Goal: Transaction & Acquisition: Subscribe to service/newsletter

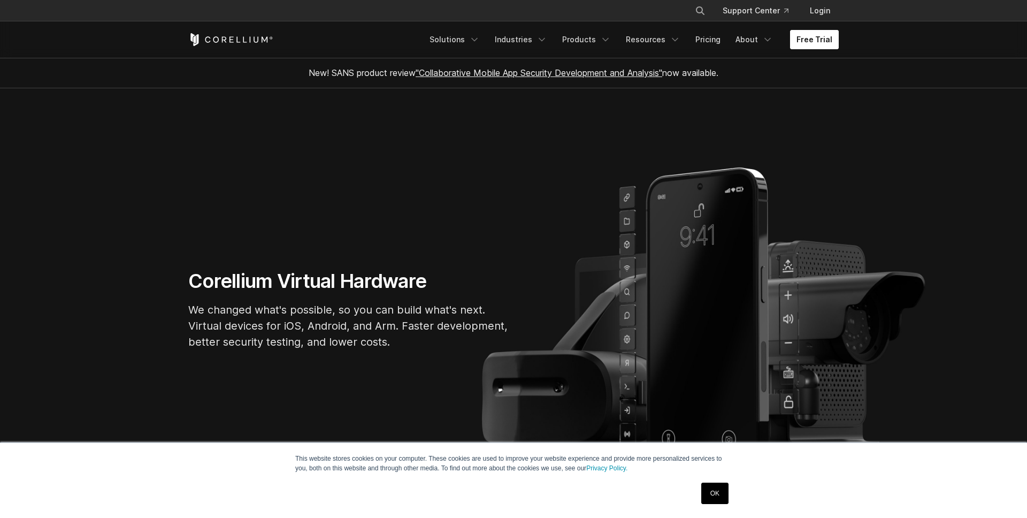
click at [803, 45] on link "Free Trial" at bounding box center [814, 39] width 49 height 19
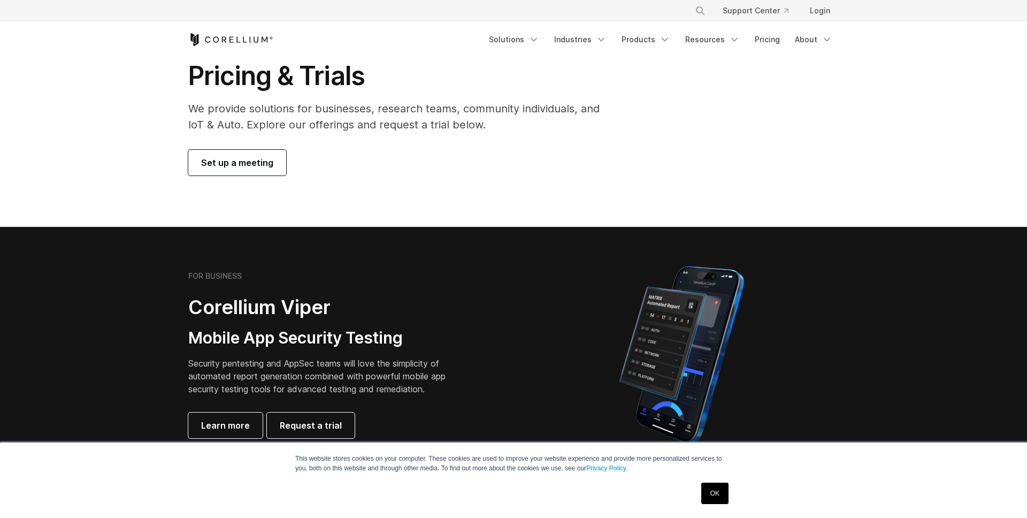
scroll to position [50, 0]
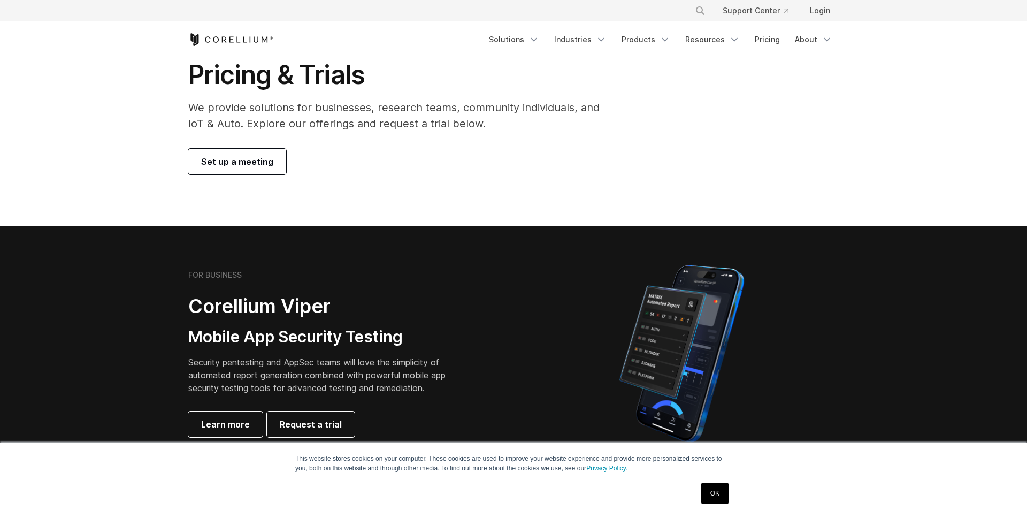
click at [267, 103] on p "We provide solutions for businesses, research teams, community individuals, and…" at bounding box center [401, 115] width 426 height 32
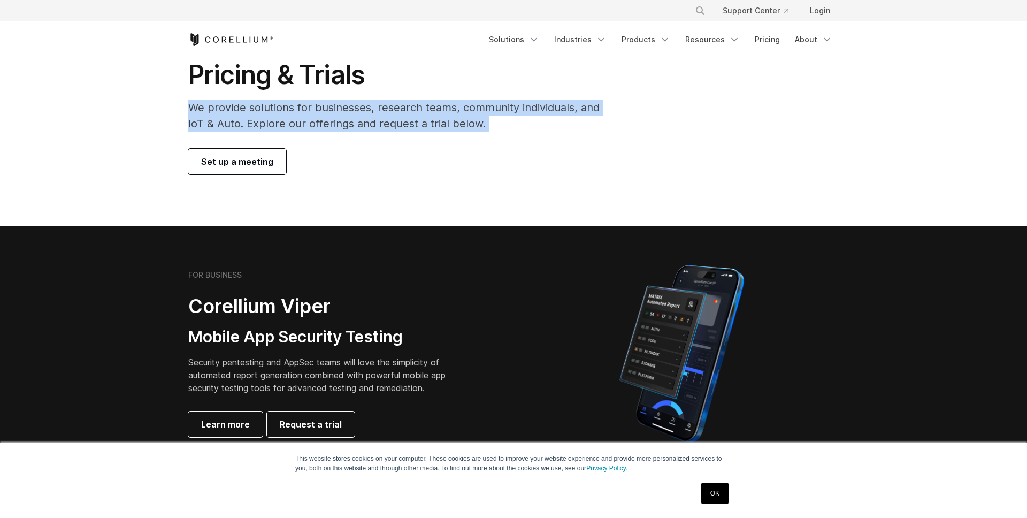
click at [267, 103] on p "We provide solutions for businesses, research teams, community individuals, and…" at bounding box center [401, 115] width 426 height 32
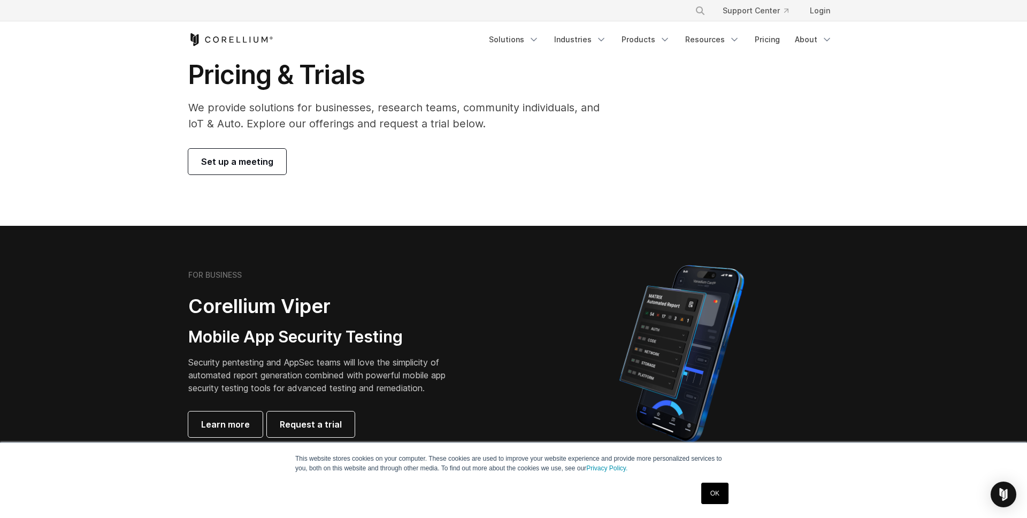
click at [267, 103] on p "We provide solutions for businesses, research teams, community individuals, and…" at bounding box center [401, 115] width 426 height 32
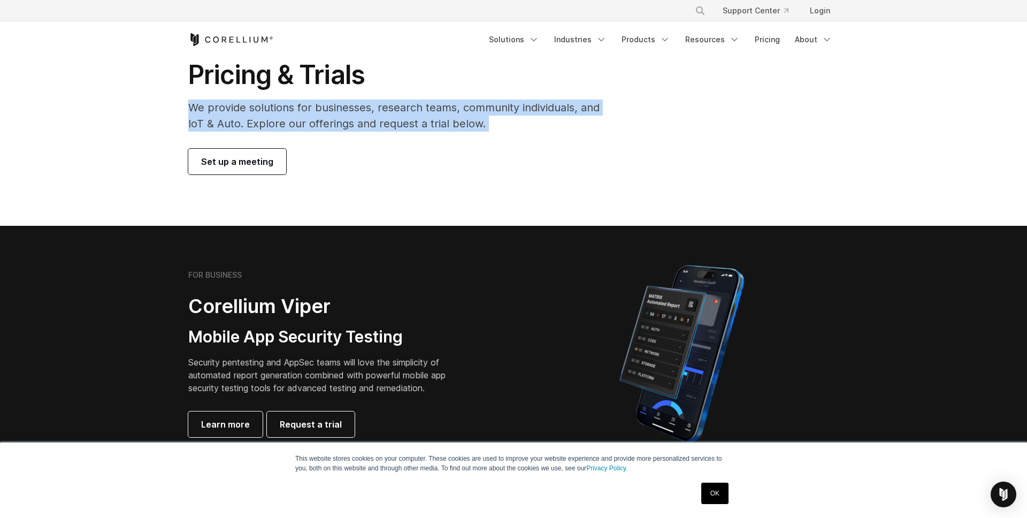
click at [267, 103] on p "We provide solutions for businesses, research teams, community individuals, and…" at bounding box center [401, 115] width 426 height 32
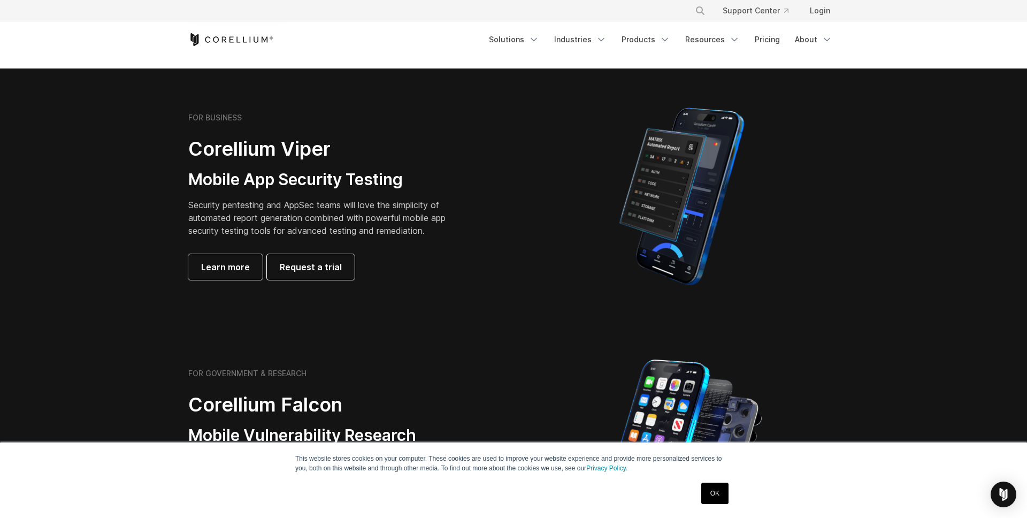
scroll to position [130, 0]
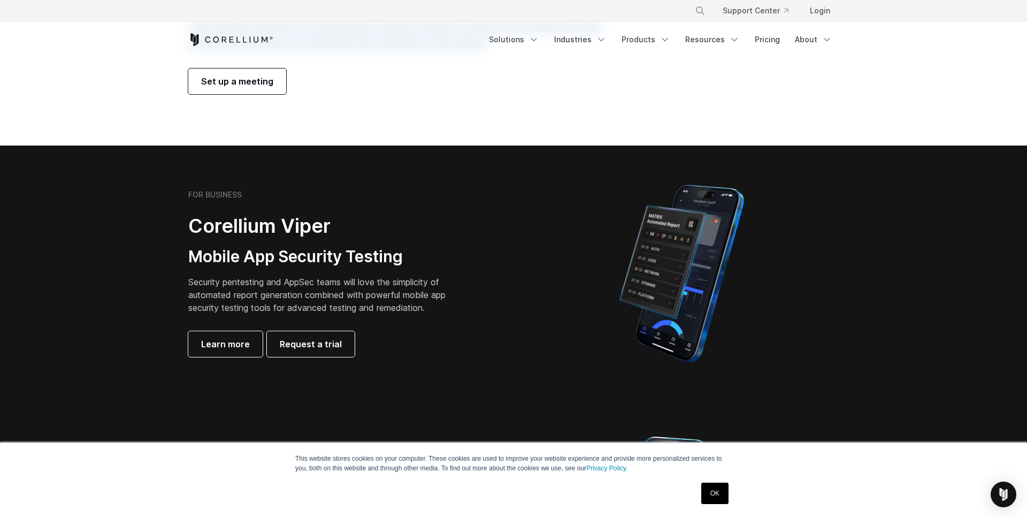
click at [187, 277] on div "FOR BUSINESS Corellium Viper Mobile App Security Testing Security pentesting an…" at bounding box center [346, 273] width 336 height 167
click at [212, 284] on p "Security pentesting and AppSec teams will love the simplicity of automated repo…" at bounding box center [325, 294] width 274 height 38
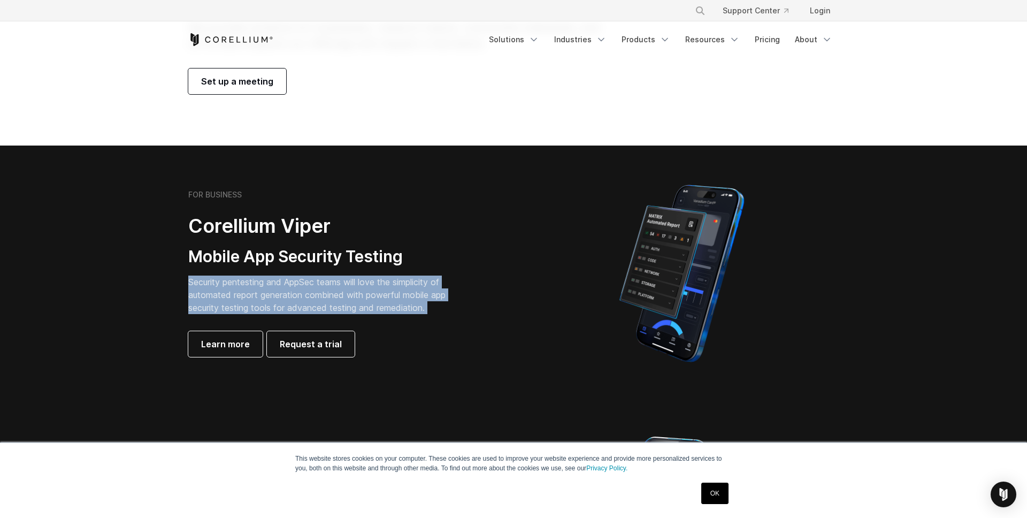
click at [212, 284] on p "Security pentesting and AppSec teams will love the simplicity of automated repo…" at bounding box center [325, 294] width 274 height 38
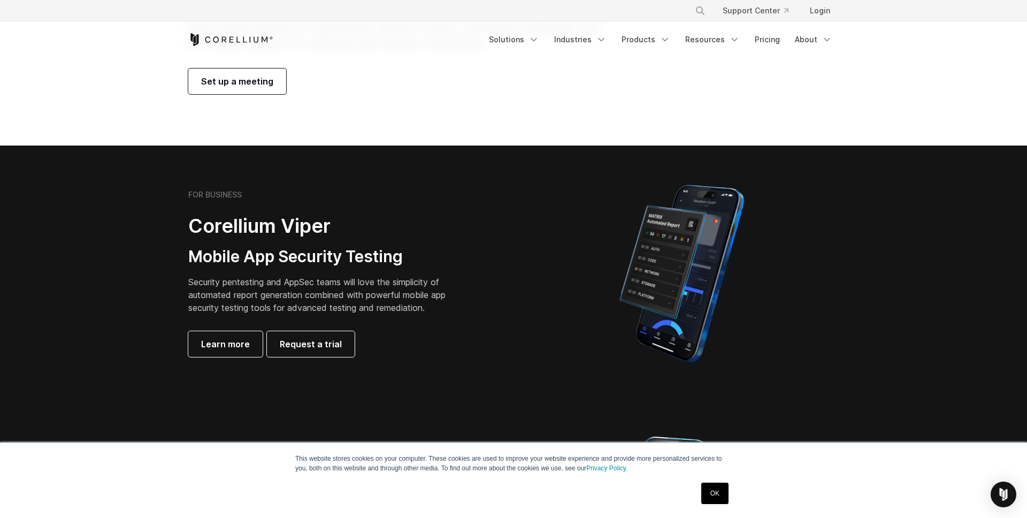
click at [212, 284] on p "Security pentesting and AppSec teams will love the simplicity of automated repo…" at bounding box center [325, 294] width 274 height 38
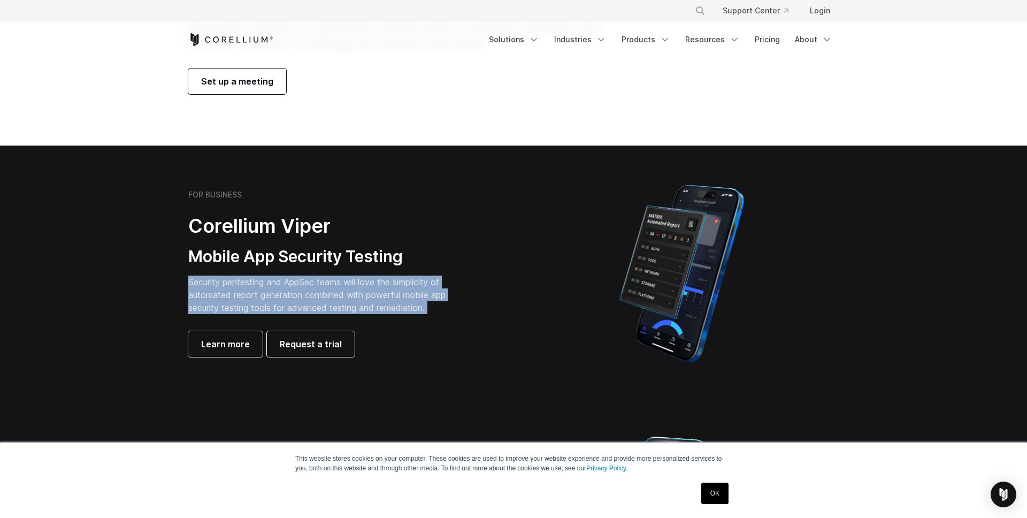
scroll to position [0, 0]
